Goal: Task Accomplishment & Management: Complete application form

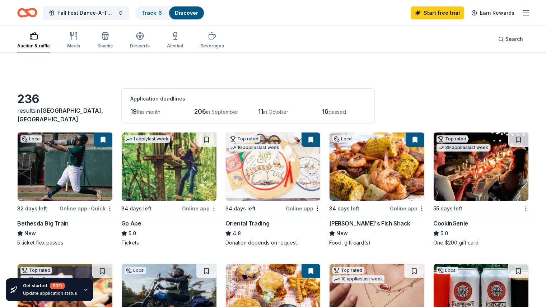
scroll to position [445, 0]
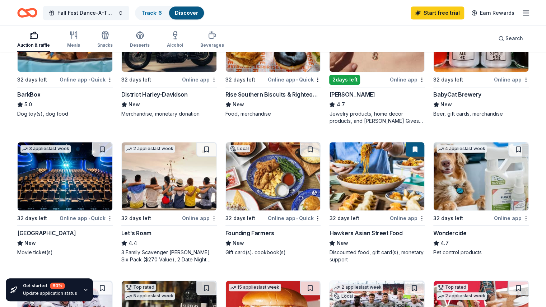
scroll to position [273, 0]
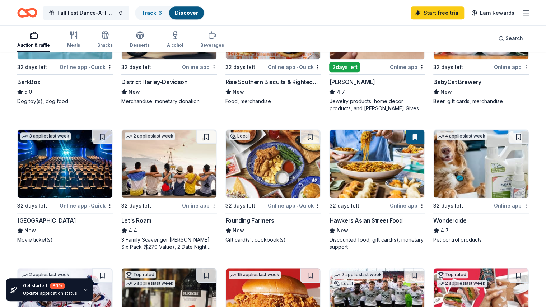
click at [279, 171] on img at bounding box center [273, 164] width 95 height 68
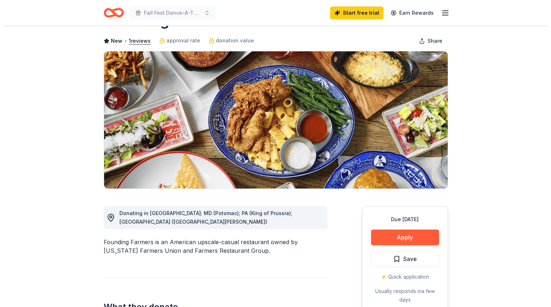
scroll to position [14, 0]
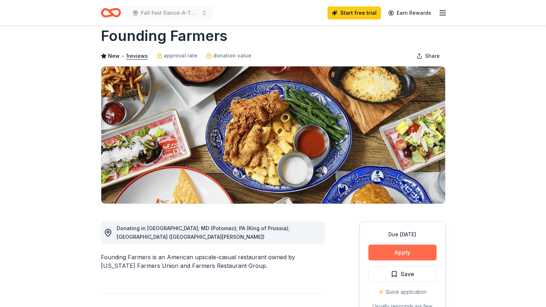
click at [416, 248] on button "Apply" at bounding box center [402, 252] width 68 height 16
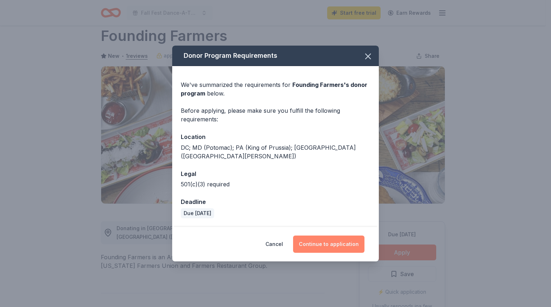
click at [345, 241] on button "Continue to application" at bounding box center [328, 243] width 71 height 17
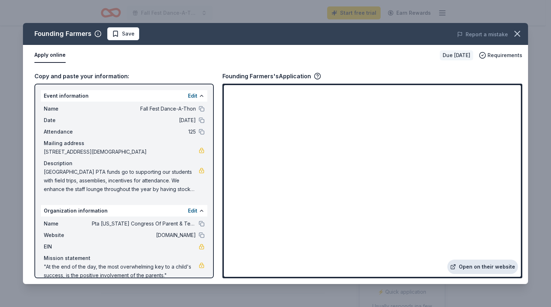
click at [472, 263] on link "Open on their website" at bounding box center [483, 266] width 71 height 14
click at [518, 31] on icon "button" at bounding box center [518, 34] width 10 height 10
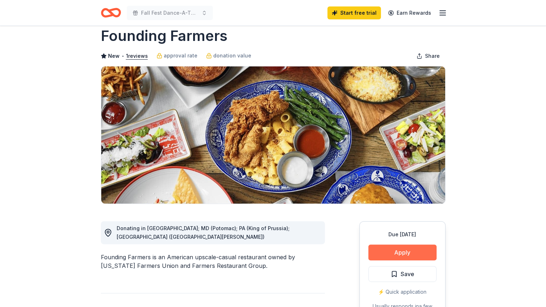
click at [412, 249] on button "Apply" at bounding box center [402, 252] width 68 height 16
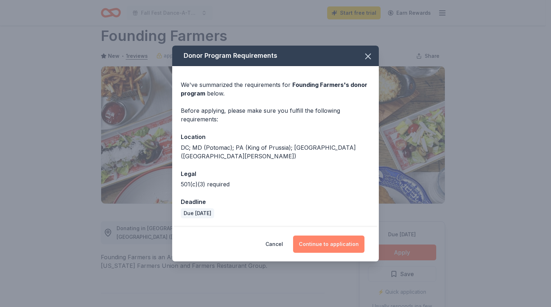
click at [335, 238] on button "Continue to application" at bounding box center [328, 243] width 71 height 17
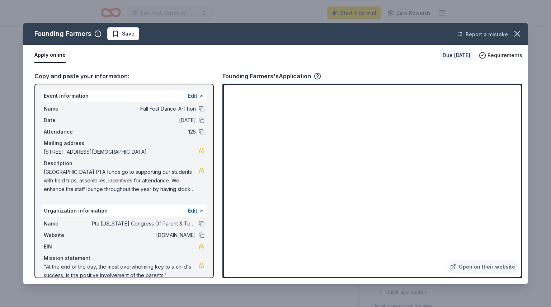
click at [463, 34] on button "Report a mistake" at bounding box center [482, 34] width 51 height 9
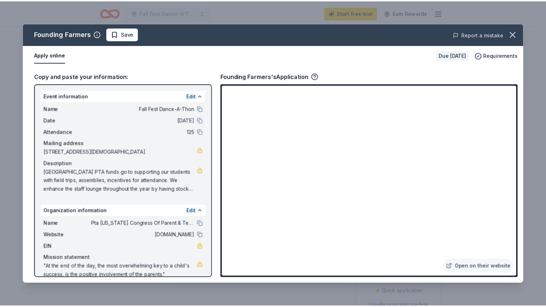
scroll to position [0, 0]
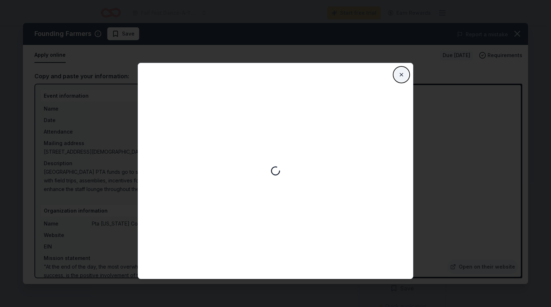
click at [402, 70] on button "Close" at bounding box center [401, 74] width 14 height 14
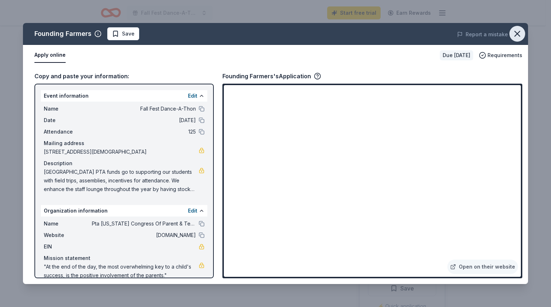
click at [519, 30] on icon "button" at bounding box center [518, 34] width 10 height 10
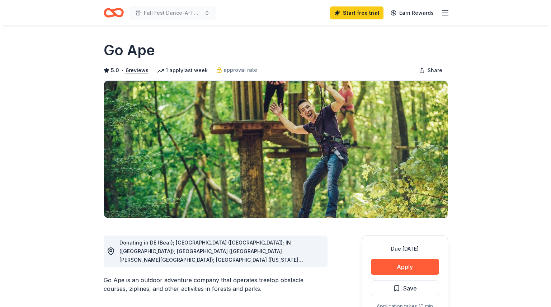
scroll to position [83, 0]
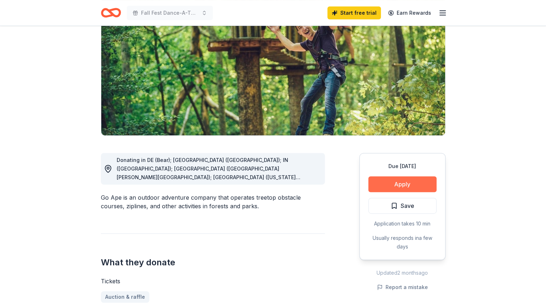
click at [403, 182] on button "Apply" at bounding box center [402, 184] width 68 height 16
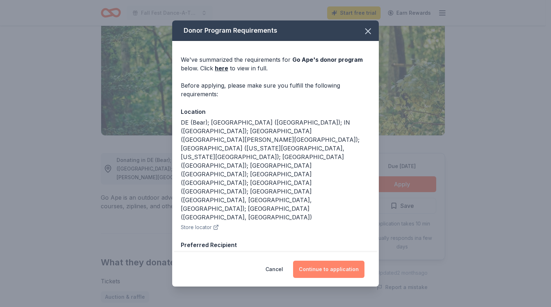
click at [333, 270] on button "Continue to application" at bounding box center [328, 269] width 71 height 17
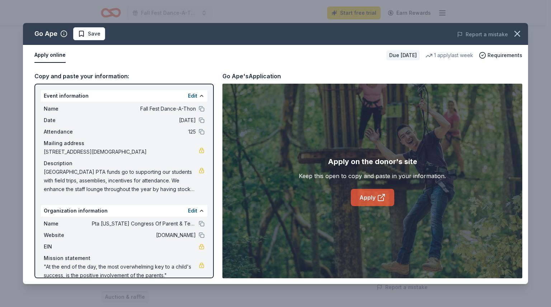
click at [373, 201] on link "Apply" at bounding box center [372, 197] width 43 height 17
